Goal: Transaction & Acquisition: Purchase product/service

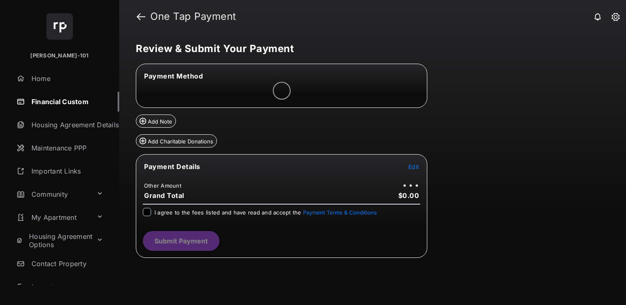
click at [410, 166] on span "Edit" at bounding box center [413, 166] width 11 height 7
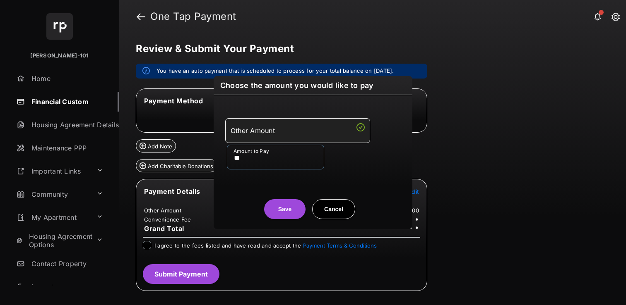
type input "**"
click at [250, 187] on div "Save Cancel" at bounding box center [313, 201] width 199 height 36
click at [294, 210] on button "Save" at bounding box center [284, 209] width 41 height 20
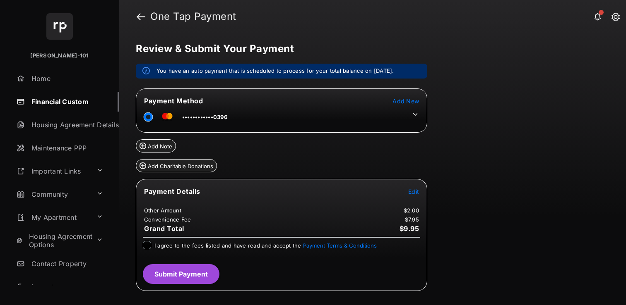
click at [414, 118] on icon at bounding box center [414, 114] width 7 height 7
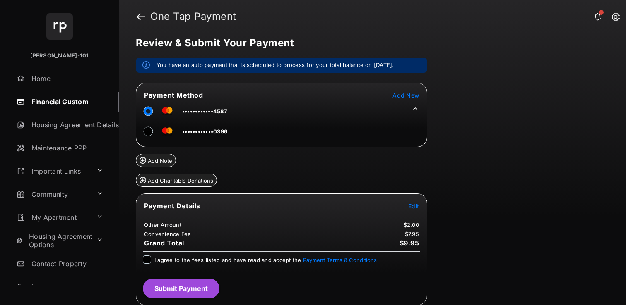
scroll to position [6, 0]
click at [202, 281] on button "Submit Payment" at bounding box center [181, 288] width 77 height 20
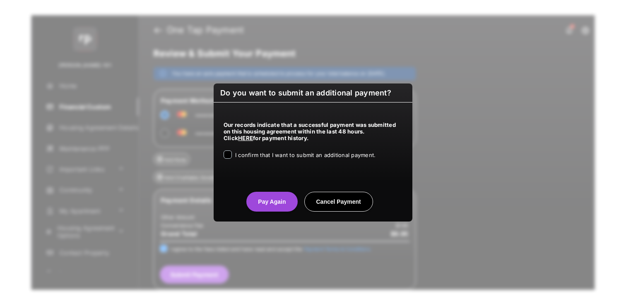
click at [255, 153] on span "I confirm that I want to submit an additional payment." at bounding box center [305, 155] width 140 height 7
click at [274, 204] on button "Pay Again" at bounding box center [271, 202] width 51 height 20
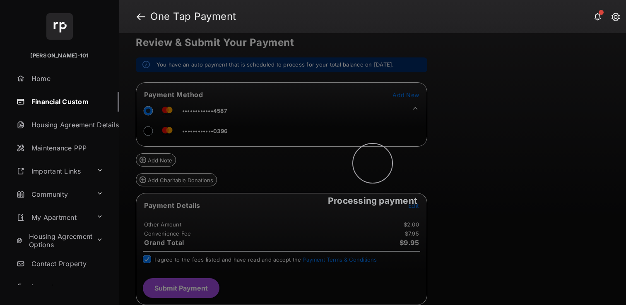
scroll to position [0, 0]
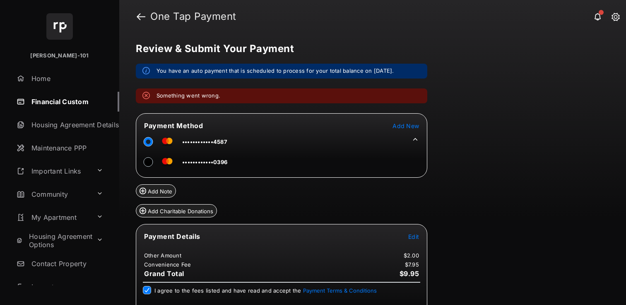
click at [67, 103] on link "Financial Custom" at bounding box center [66, 102] width 106 height 20
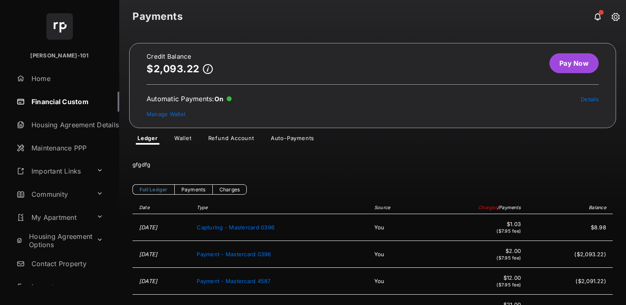
click at [552, 63] on link "Pay Now" at bounding box center [573, 63] width 49 height 20
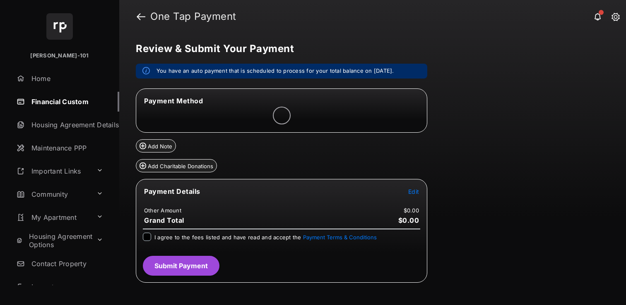
click at [411, 193] on span "Edit" at bounding box center [413, 191] width 11 height 7
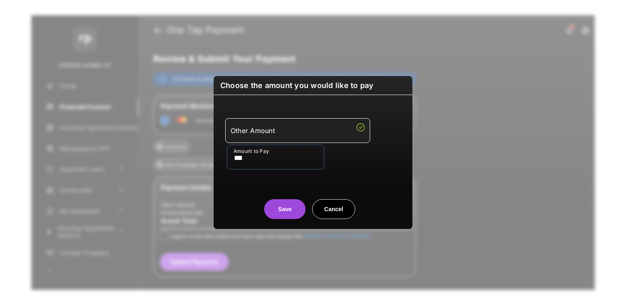
type input "***"
click at [293, 203] on button "Save" at bounding box center [284, 209] width 41 height 20
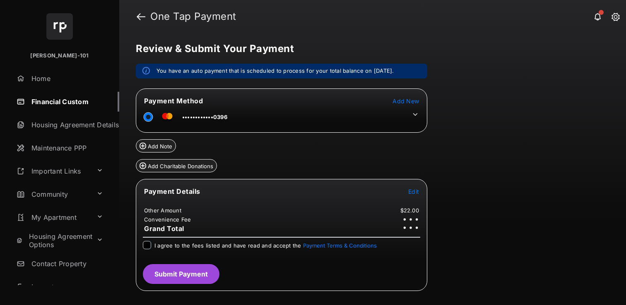
click at [412, 115] on icon at bounding box center [414, 114] width 7 height 7
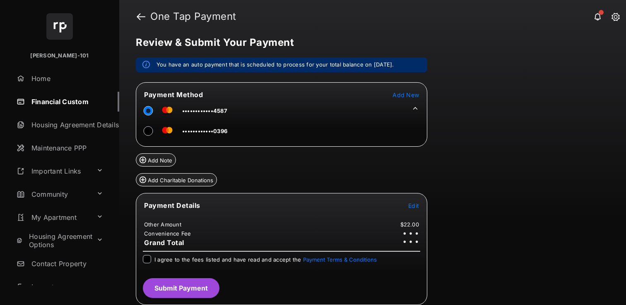
scroll to position [7, 0]
click at [143, 263] on div "I agree to the fees listed and have read and accept the Payment Terms & Conditi…" at bounding box center [281, 260] width 277 height 10
click at [202, 292] on button "Submit Payment" at bounding box center [181, 288] width 77 height 20
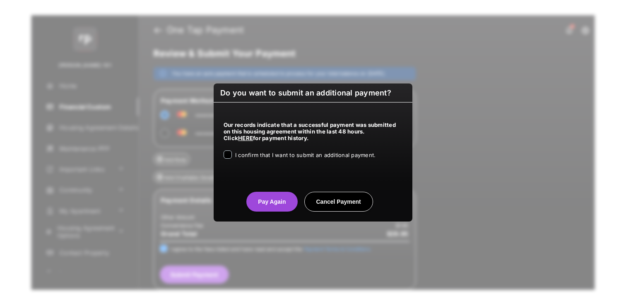
click at [288, 155] on span "I confirm that I want to submit an additional payment." at bounding box center [305, 155] width 140 height 7
click at [277, 209] on button "Pay Again" at bounding box center [271, 202] width 51 height 20
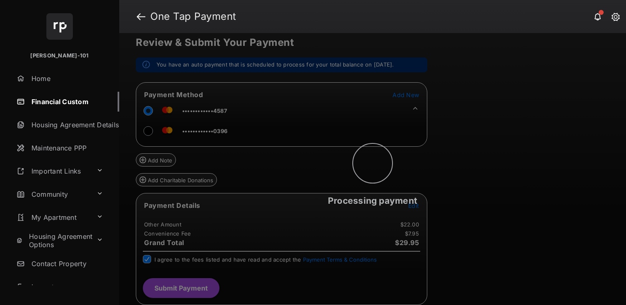
scroll to position [0, 0]
